Goal: Transaction & Acquisition: Purchase product/service

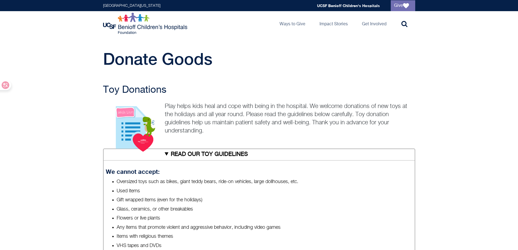
click at [169, 30] on img at bounding box center [146, 24] width 86 height 22
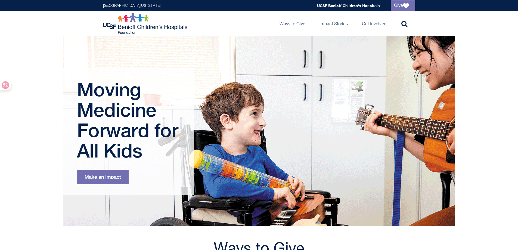
scroll to position [190, 0]
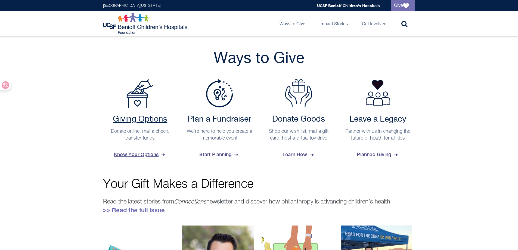
click at [143, 116] on h2 "Giving Options" at bounding box center [140, 119] width 69 height 10
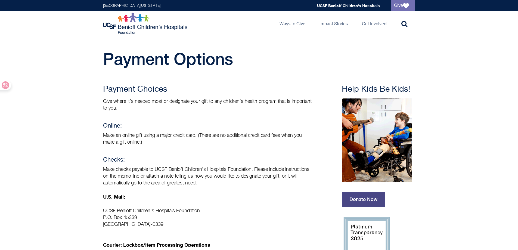
click at [367, 196] on link "Donate Now" at bounding box center [363, 199] width 43 height 15
